Goal: Information Seeking & Learning: Understand process/instructions

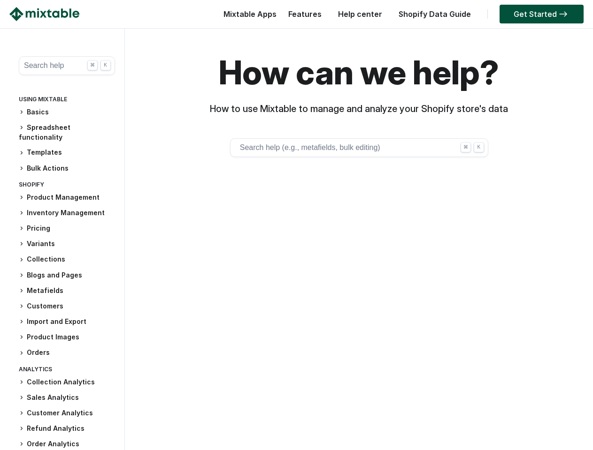
click at [296, 239] on div "How can we help? How to use Mixtable to manage and analyze your Shopify store's…" at bounding box center [359, 176] width 459 height 296
click at [67, 66] on button "Search help ⌘ K" at bounding box center [67, 65] width 96 height 19
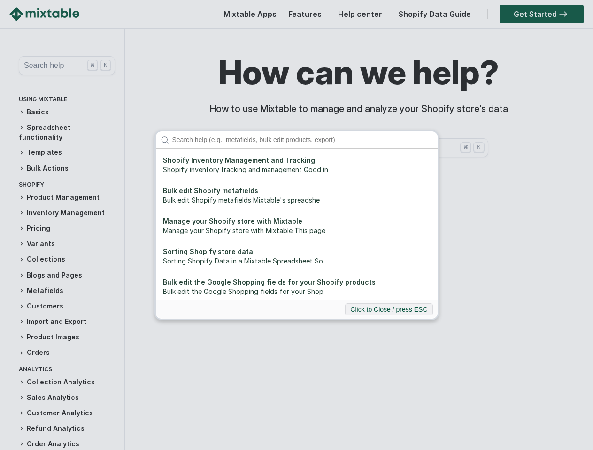
click at [67, 112] on div "Shopify Inventory Management and Tracking Shopify inventory tracking and manage…" at bounding box center [296, 225] width 593 height 450
click at [67, 128] on div "Shopify Inventory Management and Tracking Shopify inventory tracking and manage…" at bounding box center [296, 225] width 593 height 450
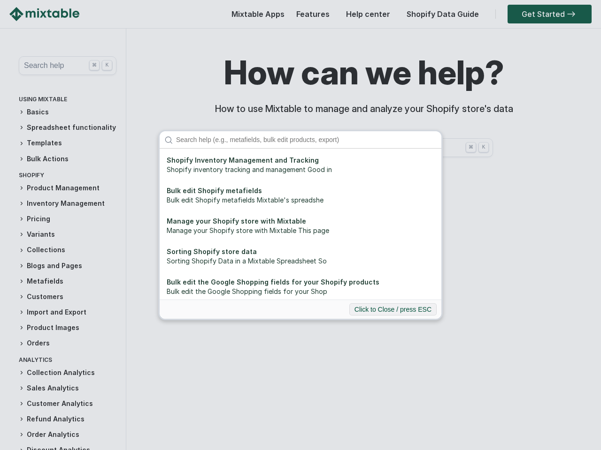
click at [67, 143] on div "Shopify Inventory Management and Tracking Shopify inventory tracking and manage…" at bounding box center [300, 225] width 601 height 450
click at [67, 159] on div "Shopify Inventory Management and Tracking Shopify inventory tracking and manage…" at bounding box center [300, 225] width 601 height 450
click at [67, 188] on div "Shopify Inventory Management and Tracking Shopify inventory tracking and manage…" at bounding box center [300, 225] width 601 height 450
click at [67, 204] on div "Shopify Inventory Management and Tracking Shopify inventory tracking and manage…" at bounding box center [300, 225] width 601 height 450
click at [67, 219] on div "Shopify Inventory Management and Tracking Shopify inventory tracking and manage…" at bounding box center [300, 225] width 601 height 450
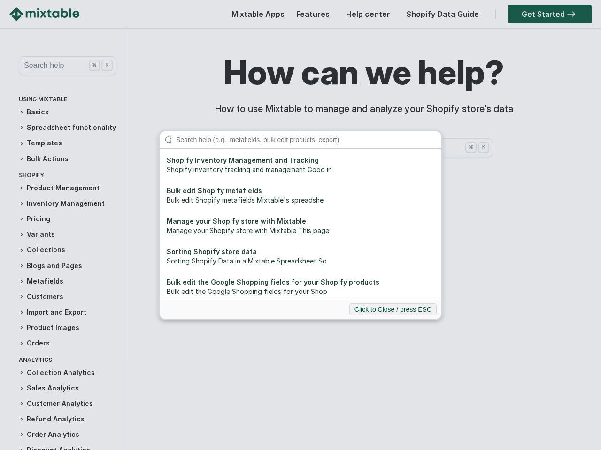
click at [67, 235] on div "Shopify Inventory Management and Tracking Shopify inventory tracking and manage…" at bounding box center [300, 225] width 601 height 450
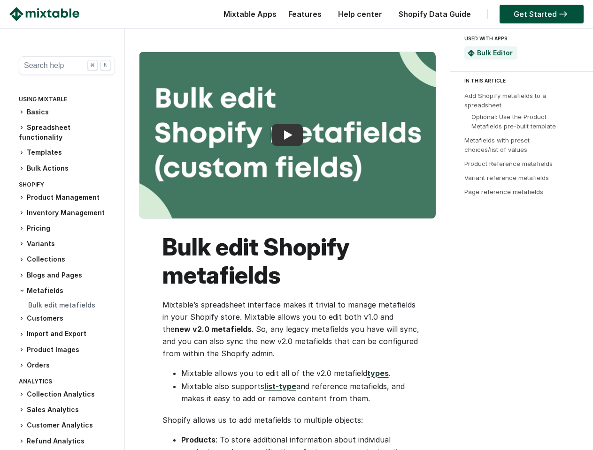
click at [296, 239] on h1 "Bulk edit Shopify metafields" at bounding box center [291, 261] width 259 height 56
click at [63, 66] on button "Search help ⌘ K" at bounding box center [67, 65] width 96 height 19
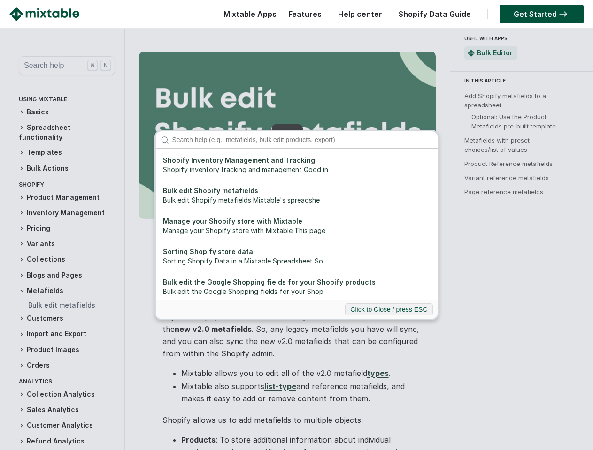
click at [63, 112] on div "Shopify Inventory Management and Tracking Shopify inventory tracking and manage…" at bounding box center [296, 225] width 593 height 450
click at [63, 132] on div "Shopify Inventory Management and Tracking Shopify inventory tracking and manage…" at bounding box center [296, 225] width 593 height 450
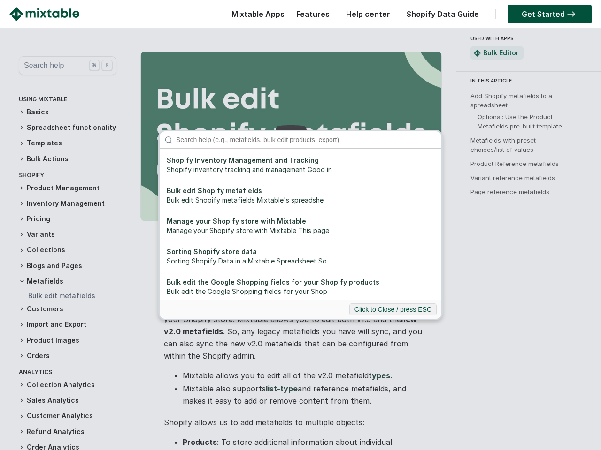
click at [63, 152] on div "Shopify Inventory Management and Tracking Shopify inventory tracking and manage…" at bounding box center [300, 225] width 601 height 450
click at [63, 168] on div "Shopify Inventory Management and Tracking Shopify inventory tracking and manage…" at bounding box center [300, 225] width 601 height 450
click at [63, 198] on div "Shopify Inventory Management and Tracking Shopify inventory tracking and manage…" at bounding box center [300, 225] width 601 height 450
click at [63, 213] on div "Shopify Inventory Management and Tracking Shopify inventory tracking and manage…" at bounding box center [300, 225] width 601 height 450
click at [63, 229] on div "Shopify Inventory Management and Tracking Shopify inventory tracking and manage…" at bounding box center [300, 225] width 601 height 450
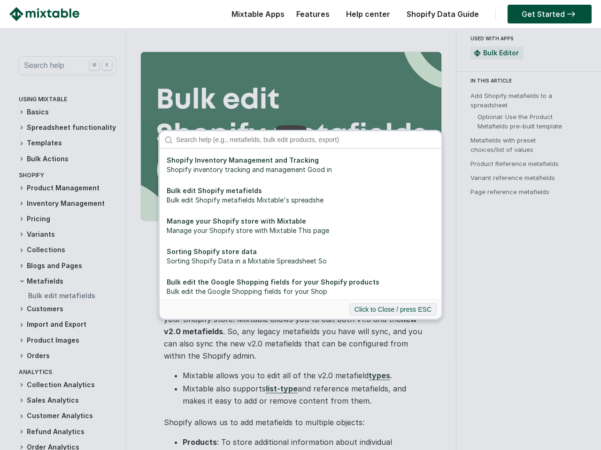
click at [63, 244] on div "Shopify Inventory Management and Tracking Shopify inventory tracking and manage…" at bounding box center [300, 225] width 601 height 450
